Goal: Find specific page/section: Find specific page/section

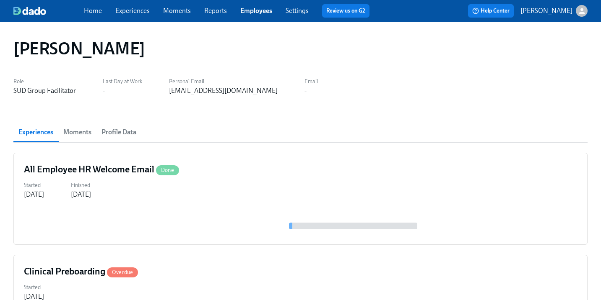
click at [251, 10] on link "Employees" at bounding box center [256, 11] width 32 height 8
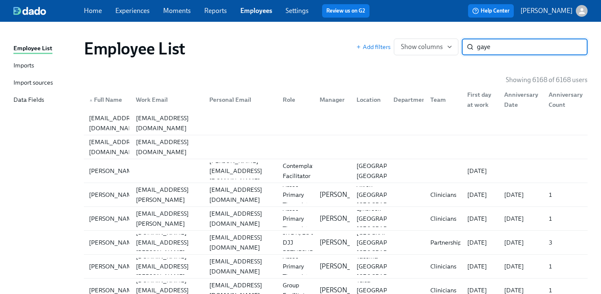
type input "gaye"
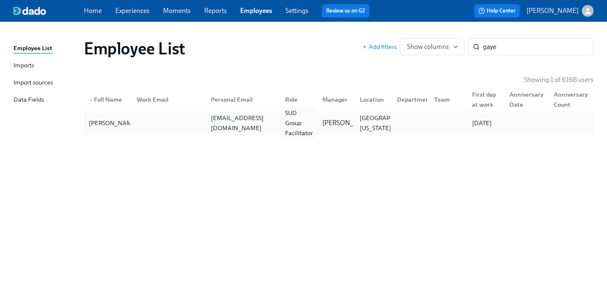
click at [284, 128] on div "SUD Group Facilitator" at bounding box center [299, 123] width 34 height 30
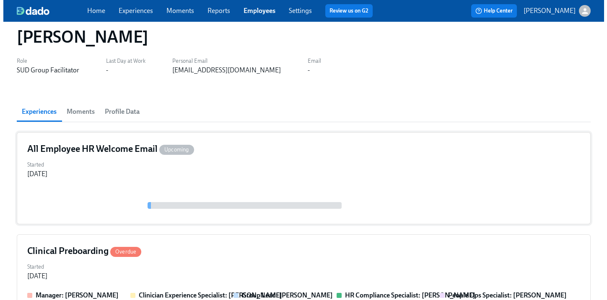
scroll to position [70, 0]
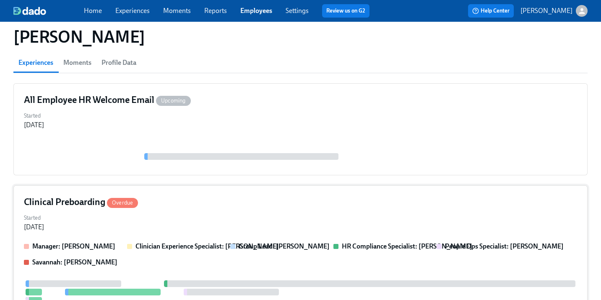
click at [256, 205] on div "Clinical Preboarding Overdue" at bounding box center [300, 202] width 553 height 13
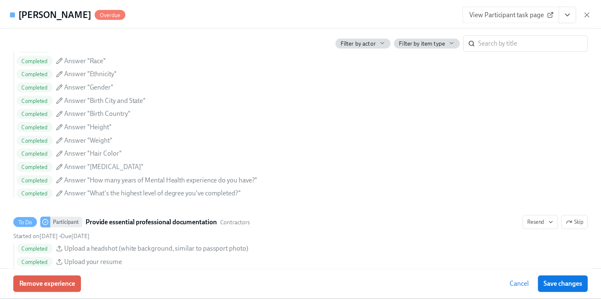
scroll to position [919, 0]
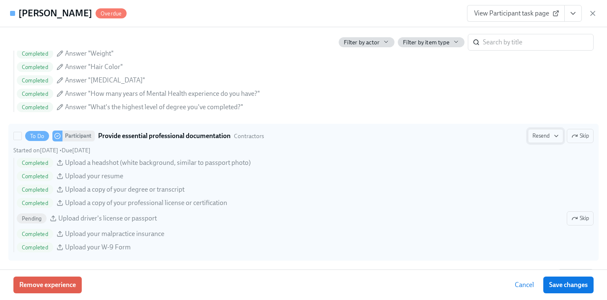
click at [536, 136] on span "Resend" at bounding box center [545, 136] width 26 height 8
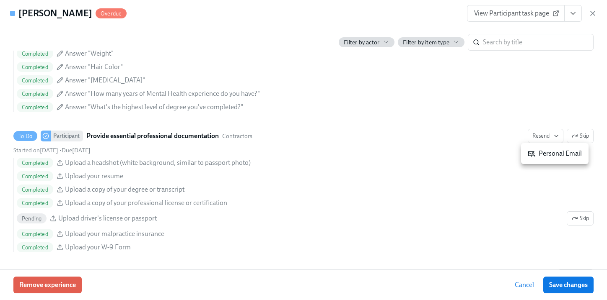
click at [534, 155] on icon at bounding box center [531, 154] width 6 height 5
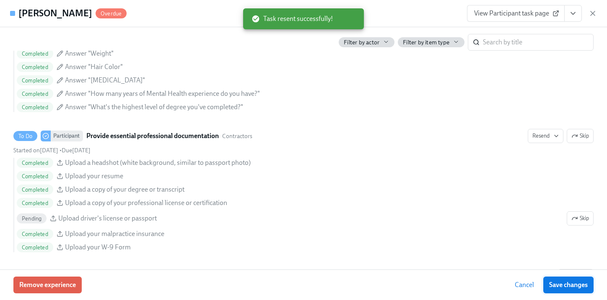
click at [567, 287] on span "Save changes" at bounding box center [568, 285] width 39 height 8
click at [593, 12] on icon "button" at bounding box center [592, 13] width 8 height 8
